Goal: Transaction & Acquisition: Purchase product/service

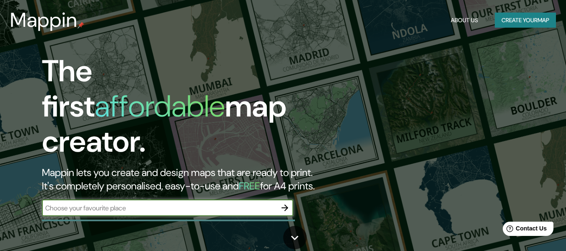
click at [539, 20] on button "Create your map" at bounding box center [525, 21] width 61 height 16
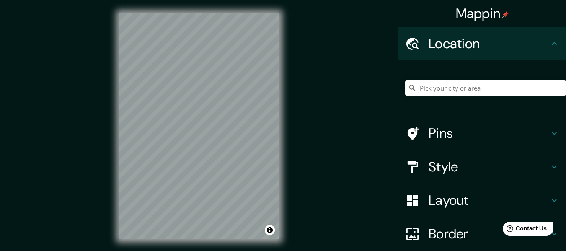
click at [434, 93] on input "Pick your city or area" at bounding box center [485, 87] width 161 height 15
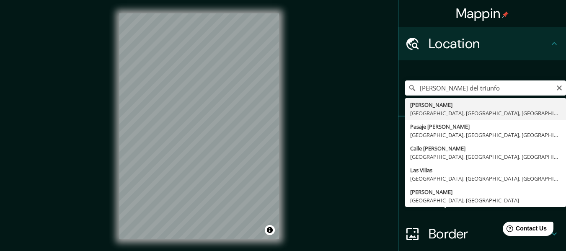
type input "[PERSON_NAME], [GEOGRAPHIC_DATA], [GEOGRAPHIC_DATA], [GEOGRAPHIC_DATA]"
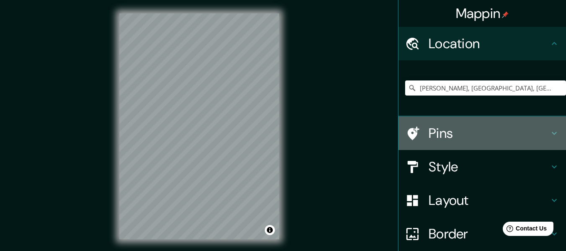
click at [429, 139] on h4 "Pins" at bounding box center [489, 133] width 121 height 17
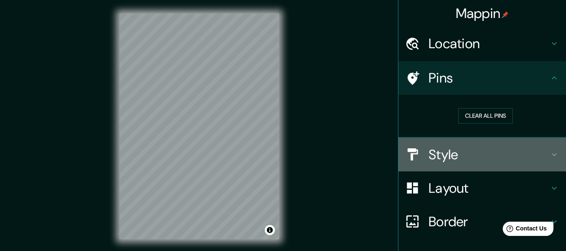
click at [429, 157] on h4 "Style" at bounding box center [489, 154] width 121 height 17
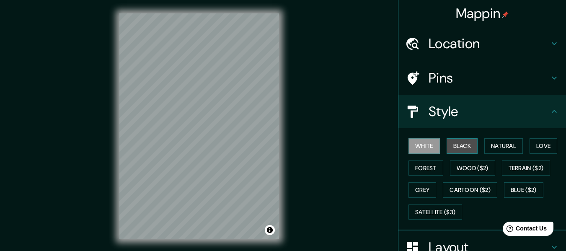
click at [454, 148] on button "Black" at bounding box center [462, 146] width 31 height 16
click at [428, 145] on button "White" at bounding box center [424, 146] width 31 height 16
click at [488, 143] on button "Natural" at bounding box center [504, 146] width 39 height 16
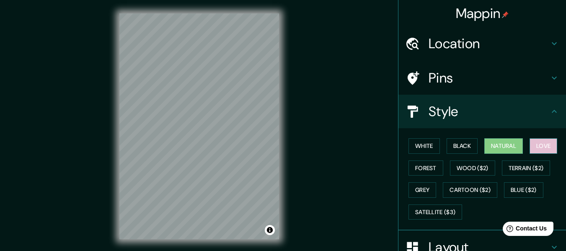
click at [543, 146] on button "Love" at bounding box center [544, 146] width 28 height 16
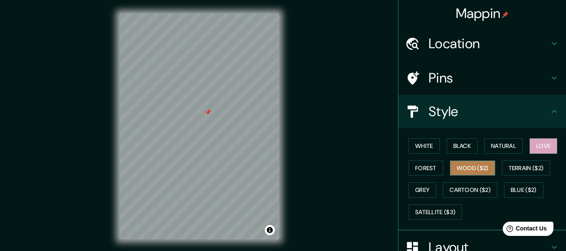
click at [461, 166] on button "Wood ($2)" at bounding box center [472, 169] width 45 height 16
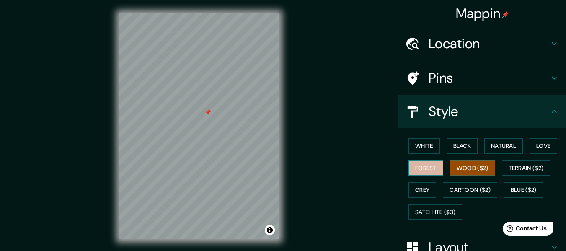
click at [427, 168] on button "Forest" at bounding box center [426, 169] width 35 height 16
